Goal: Answer question/provide support: Share knowledge or assist other users

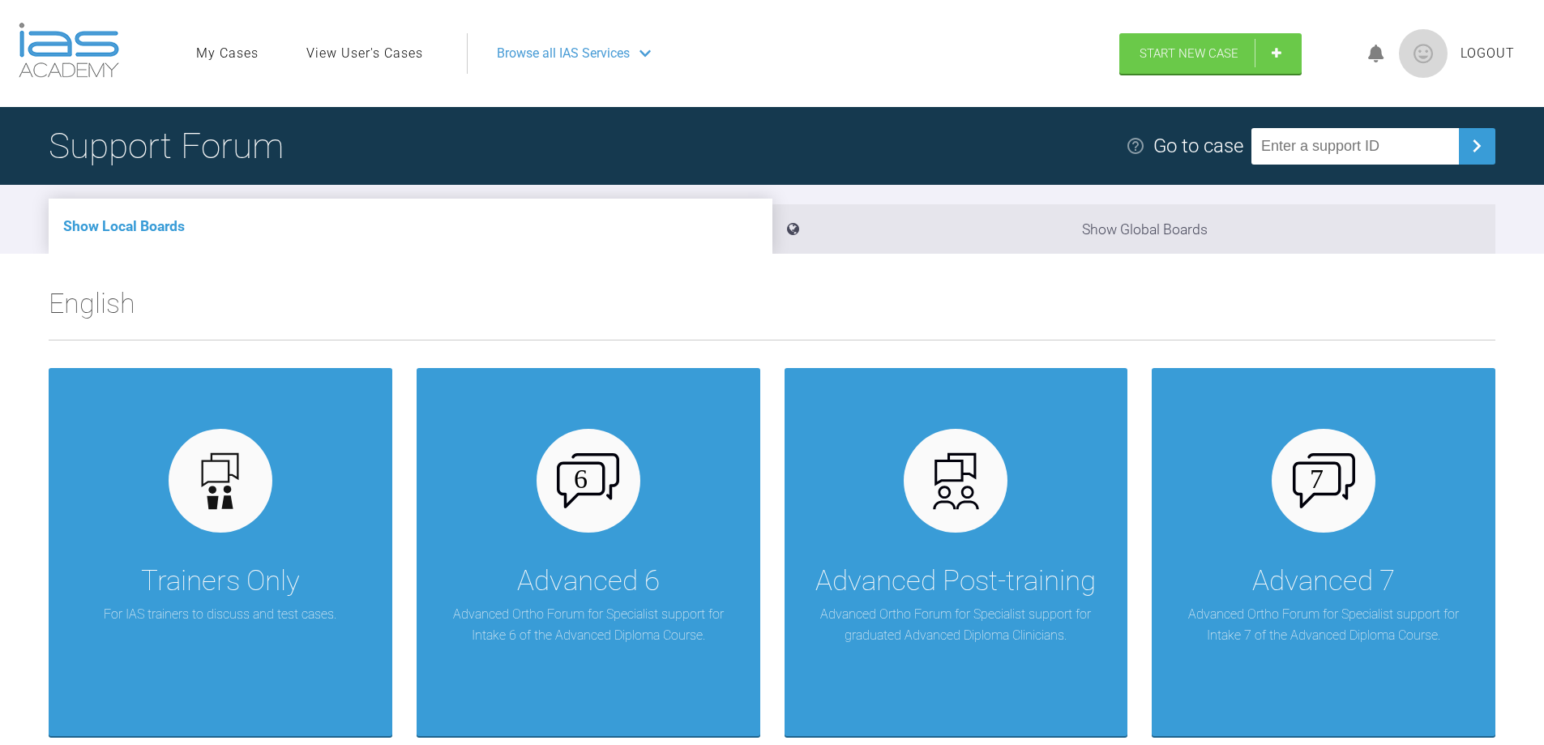
click at [365, 51] on link "View User's Cases" at bounding box center [364, 53] width 117 height 21
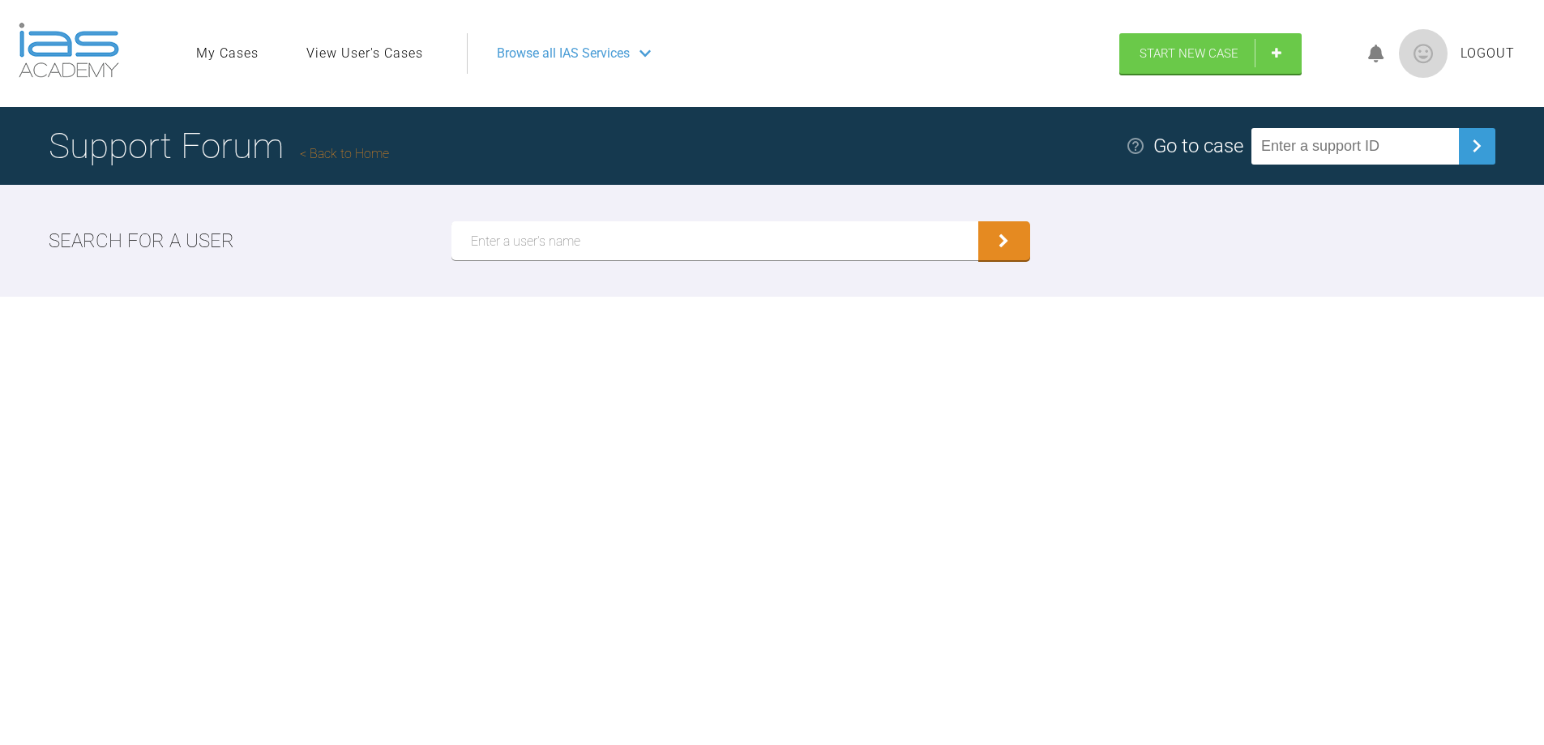
click at [475, 235] on input "text" at bounding box center [715, 240] width 527 height 39
type input "[PERSON_NAME]"
click at [1009, 246] on button "submit" at bounding box center [1005, 242] width 52 height 39
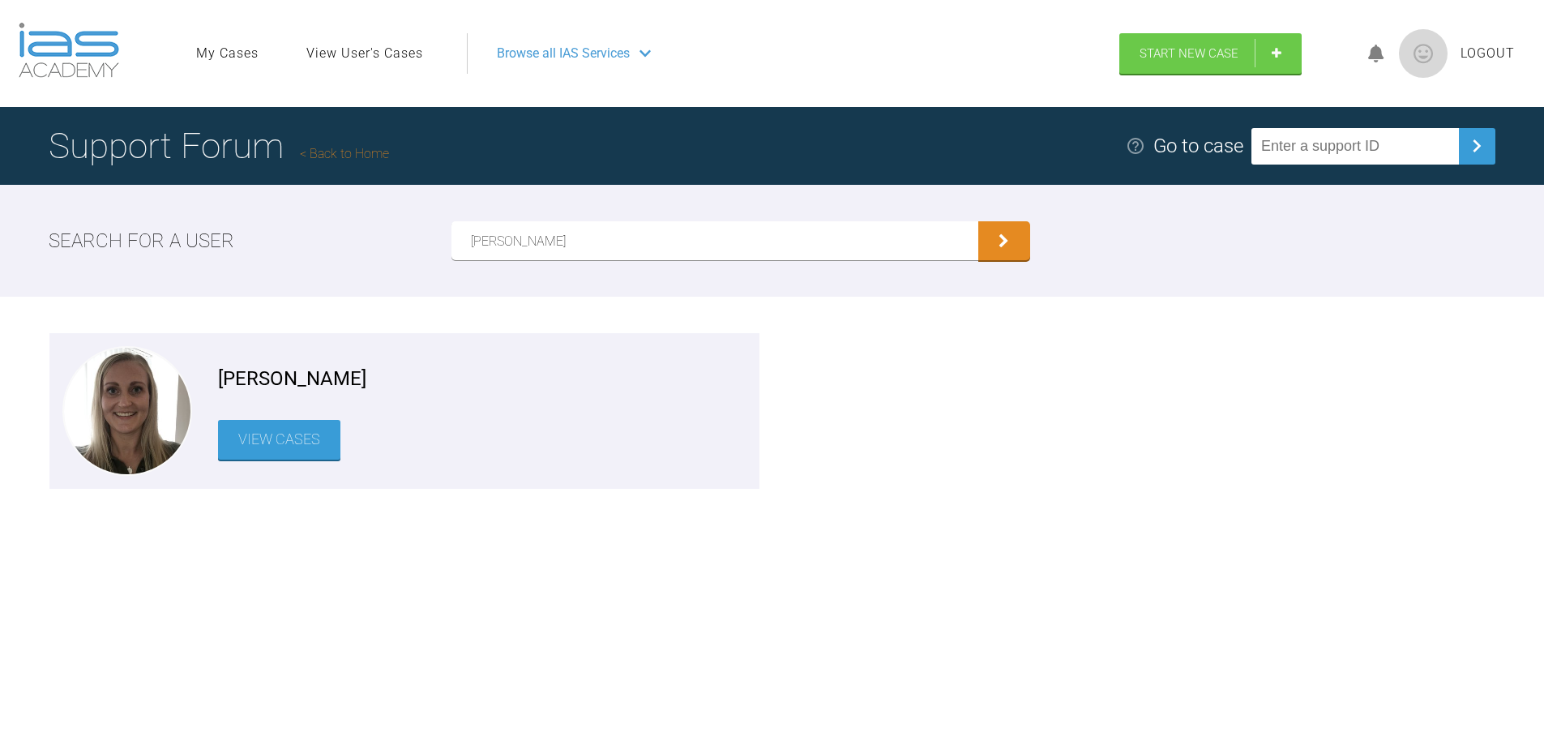
click at [296, 448] on link "View Cases" at bounding box center [279, 440] width 122 height 40
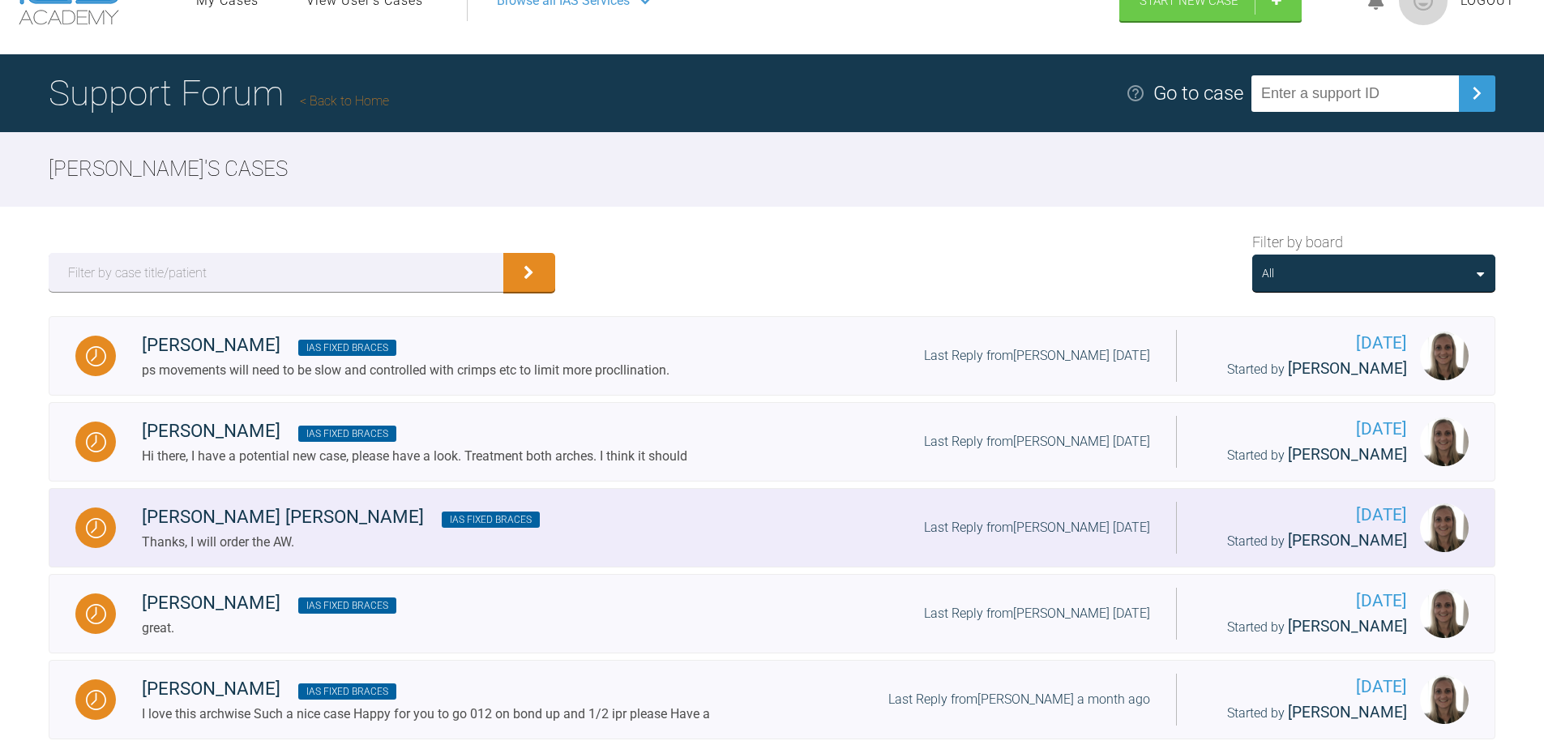
scroll to position [81, 0]
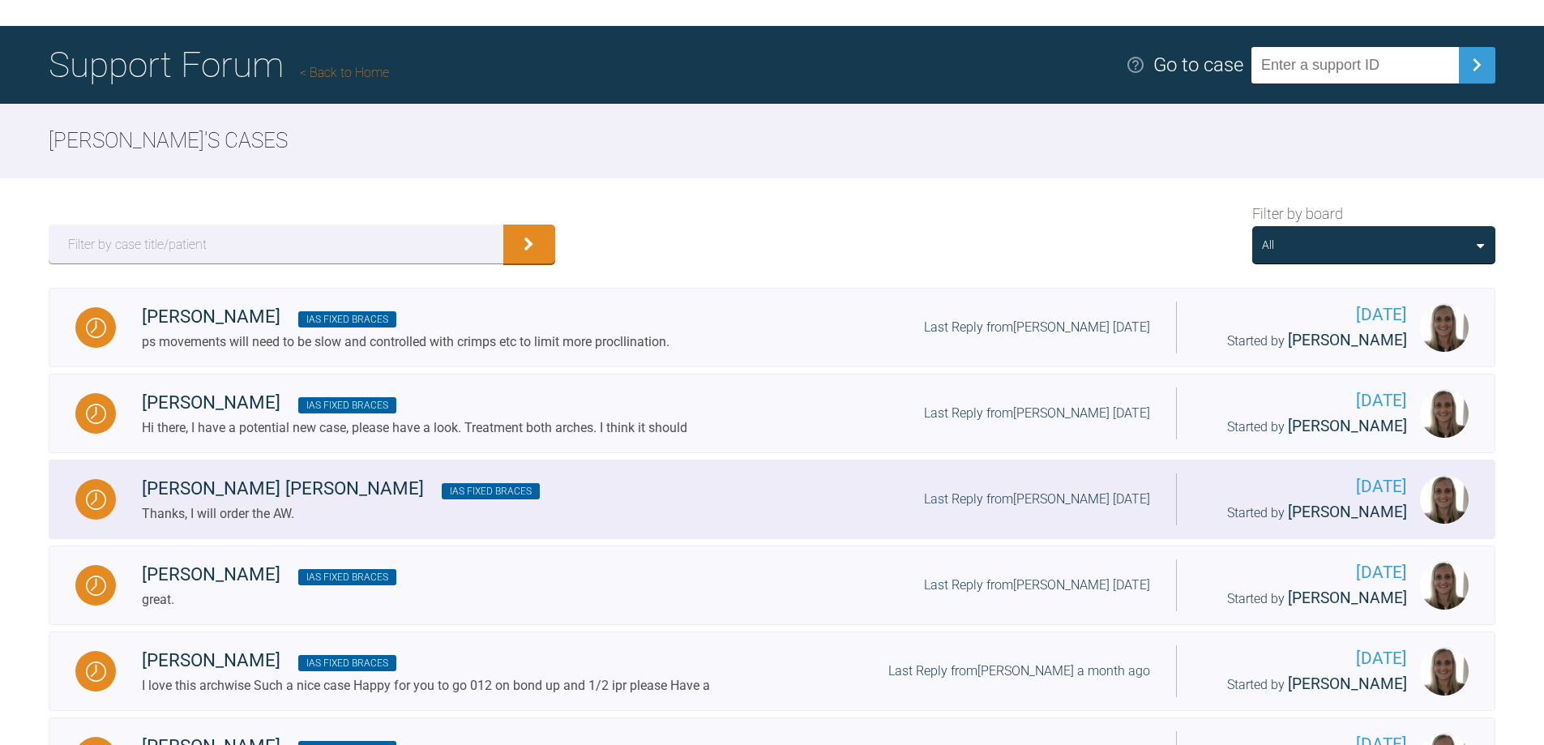
click at [319, 502] on div "[PERSON_NAME] [PERSON_NAME] IAS Fixed Braces" at bounding box center [341, 488] width 398 height 29
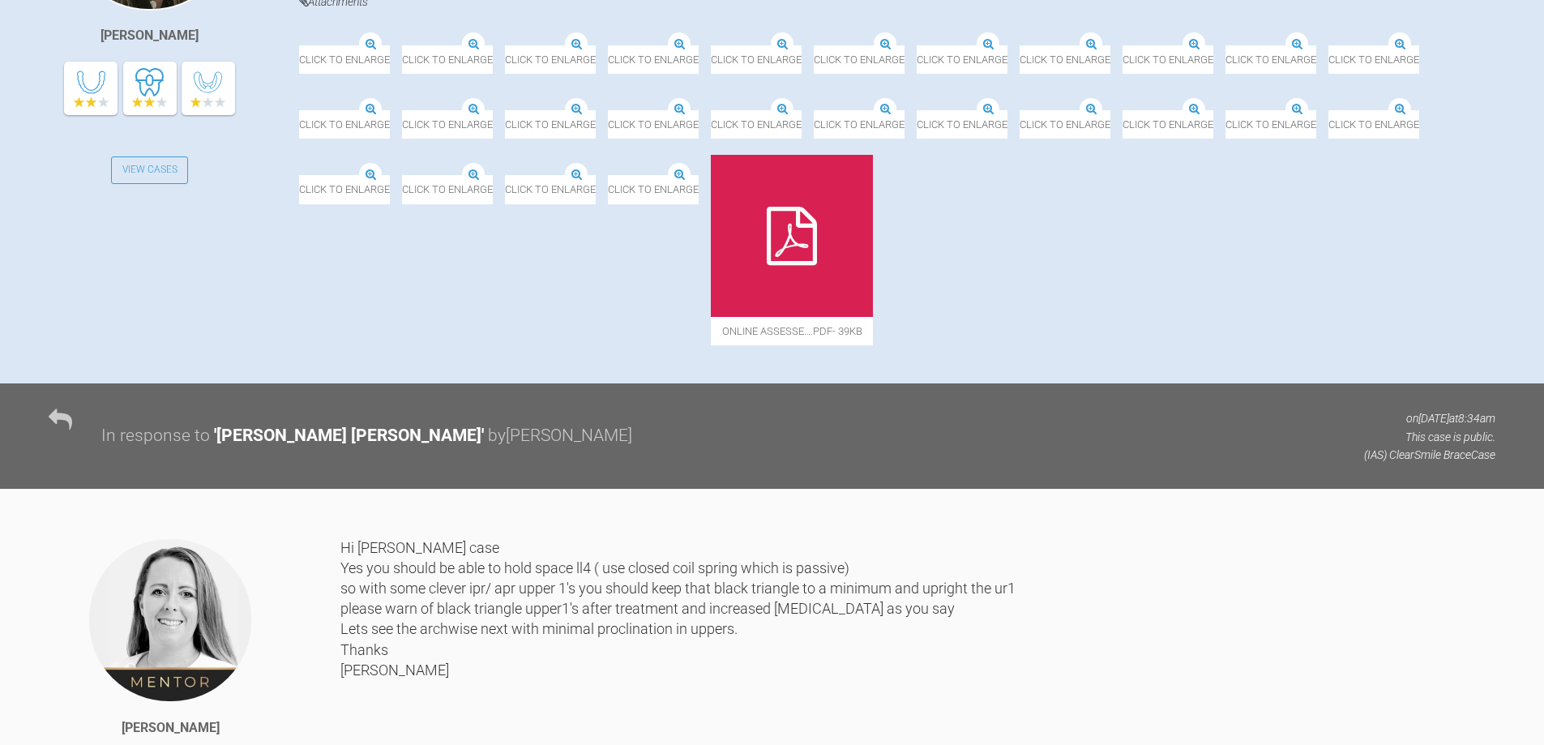
scroll to position [612, 0]
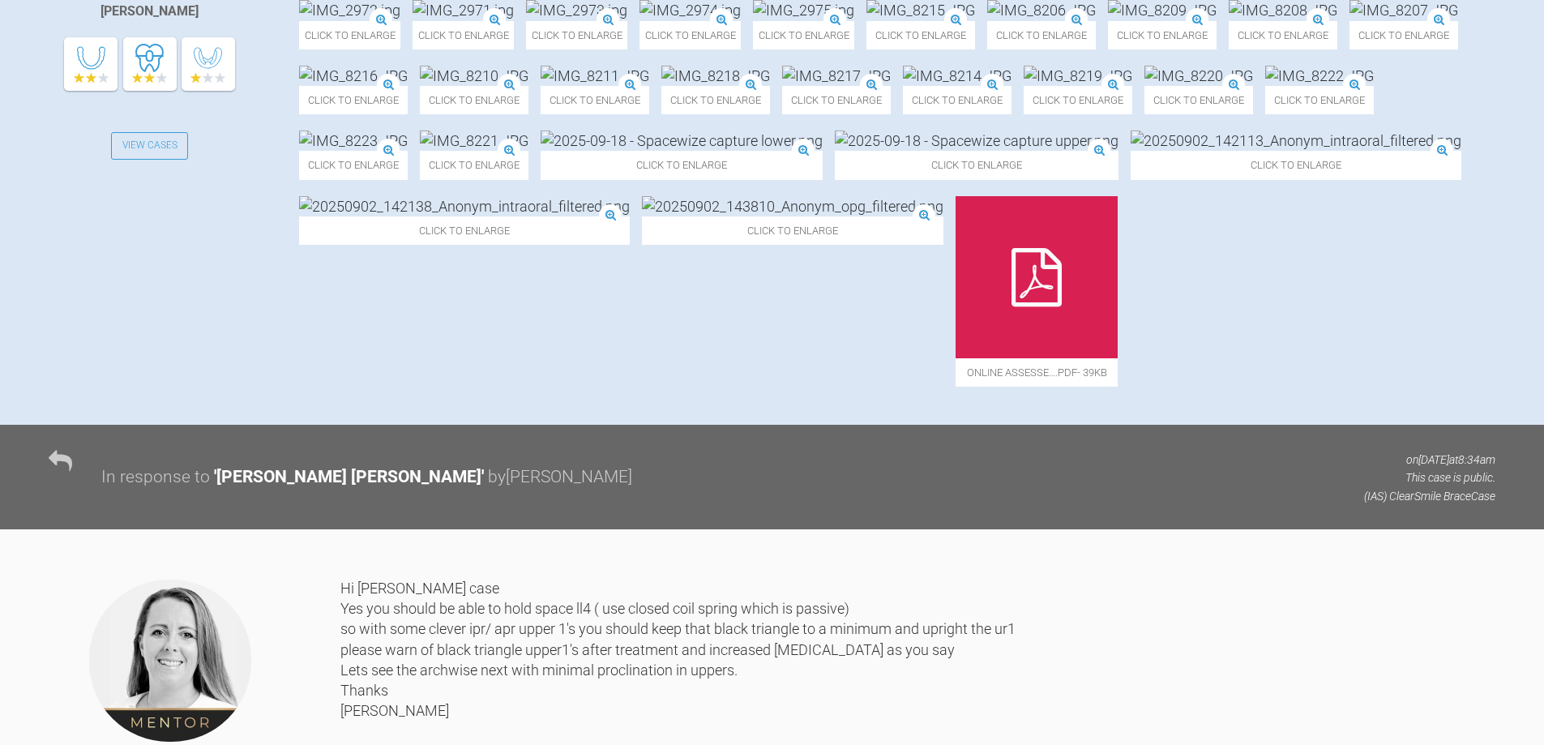
click at [541, 86] on img at bounding box center [595, 76] width 109 height 20
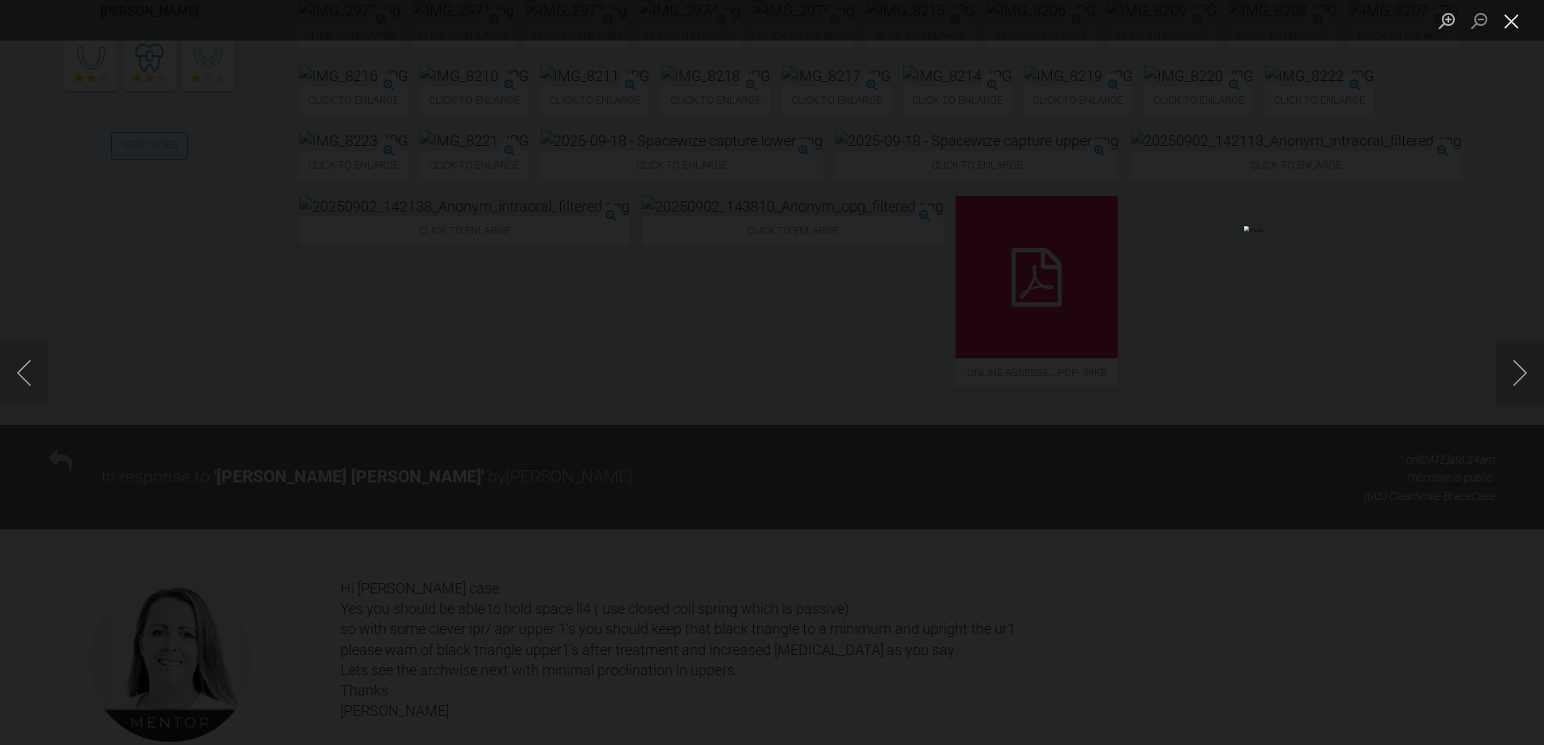
click at [1507, 20] on button "Close lightbox" at bounding box center [1512, 20] width 32 height 28
